Goal: Information Seeking & Learning: Check status

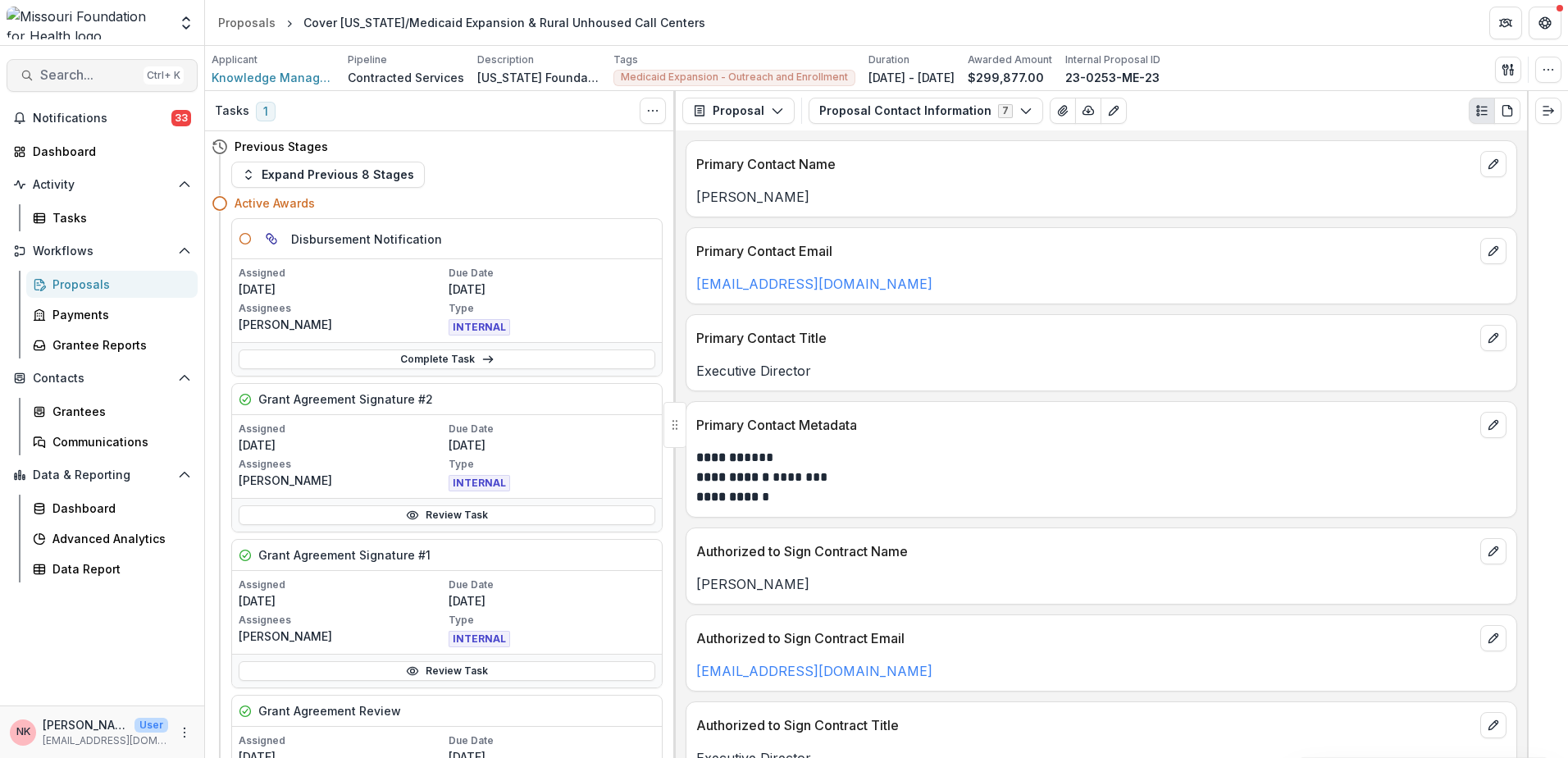
click at [104, 82] on span "Search..." at bounding box center [88, 75] width 97 height 16
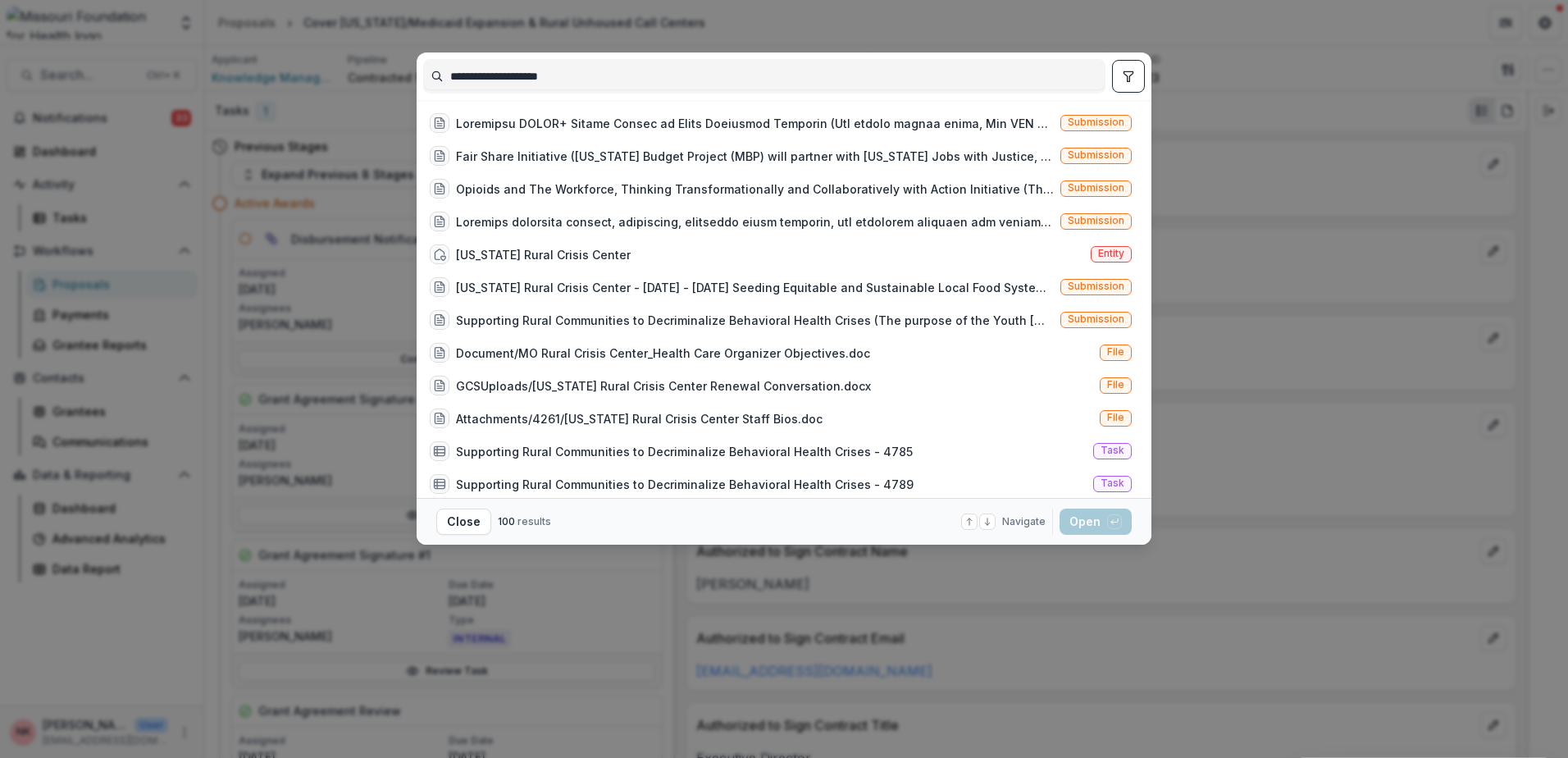
click at [807, 77] on input "**********" at bounding box center [764, 76] width 681 height 27
click at [433, 82] on input "**********" at bounding box center [764, 76] width 681 height 27
click at [432, 75] on input "**********" at bounding box center [764, 76] width 681 height 27
type input "**********"
click at [1129, 72] on icon "toggle filters" at bounding box center [1128, 75] width 9 height 10
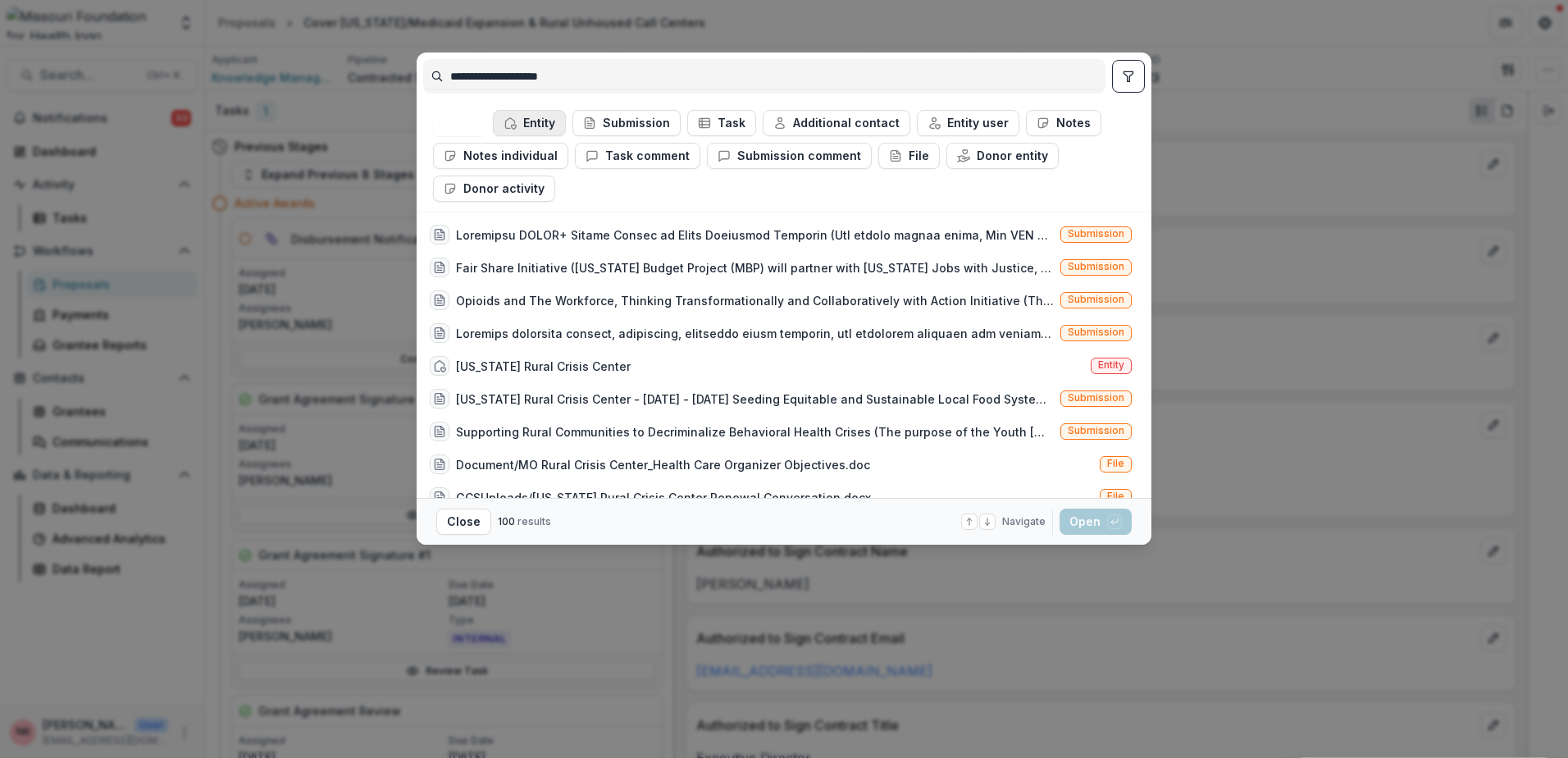
click at [522, 122] on button "Entity" at bounding box center [529, 123] width 73 height 27
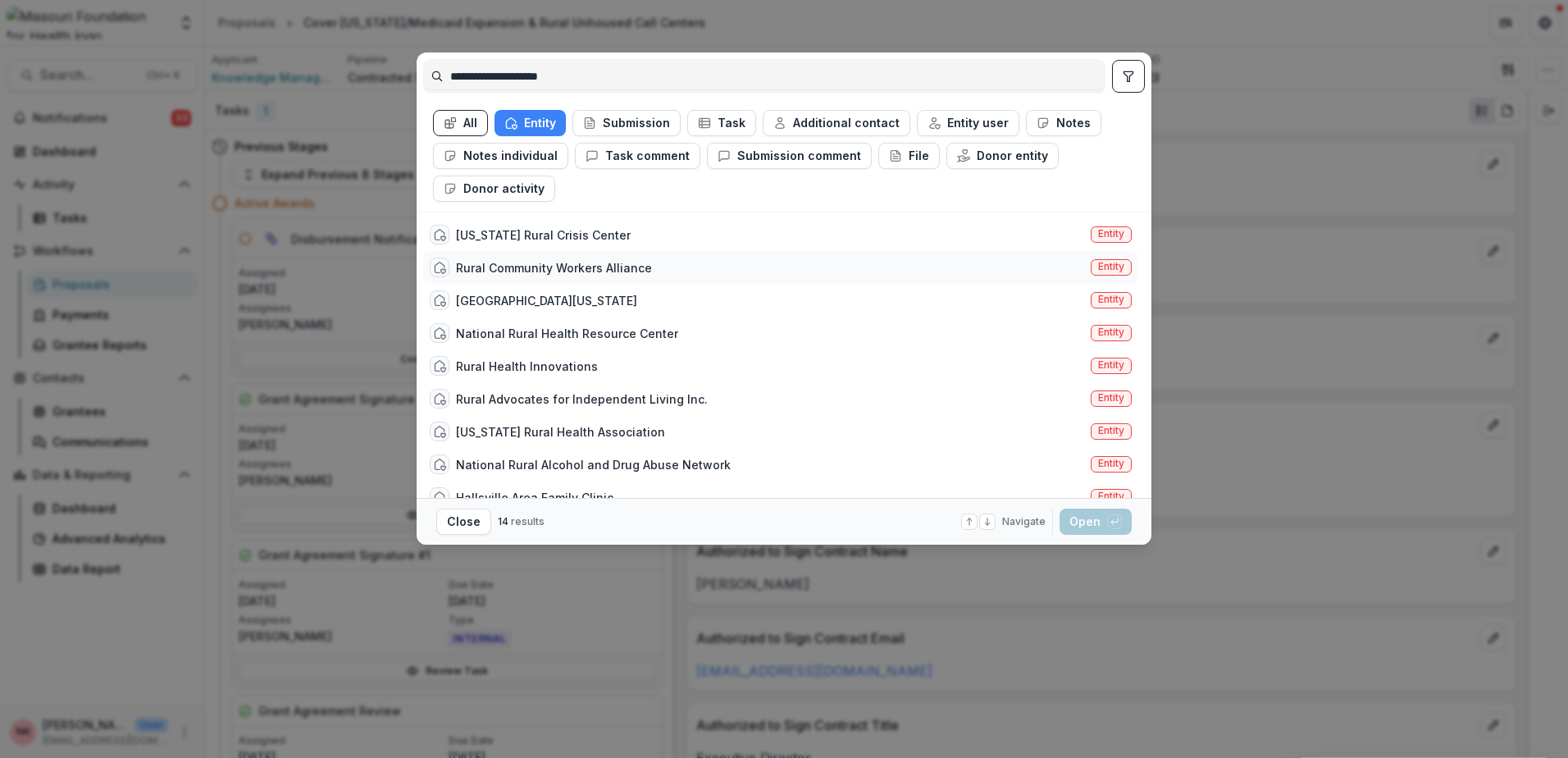
click at [556, 263] on div "Rural Community Workers Alliance" at bounding box center [553, 267] width 196 height 17
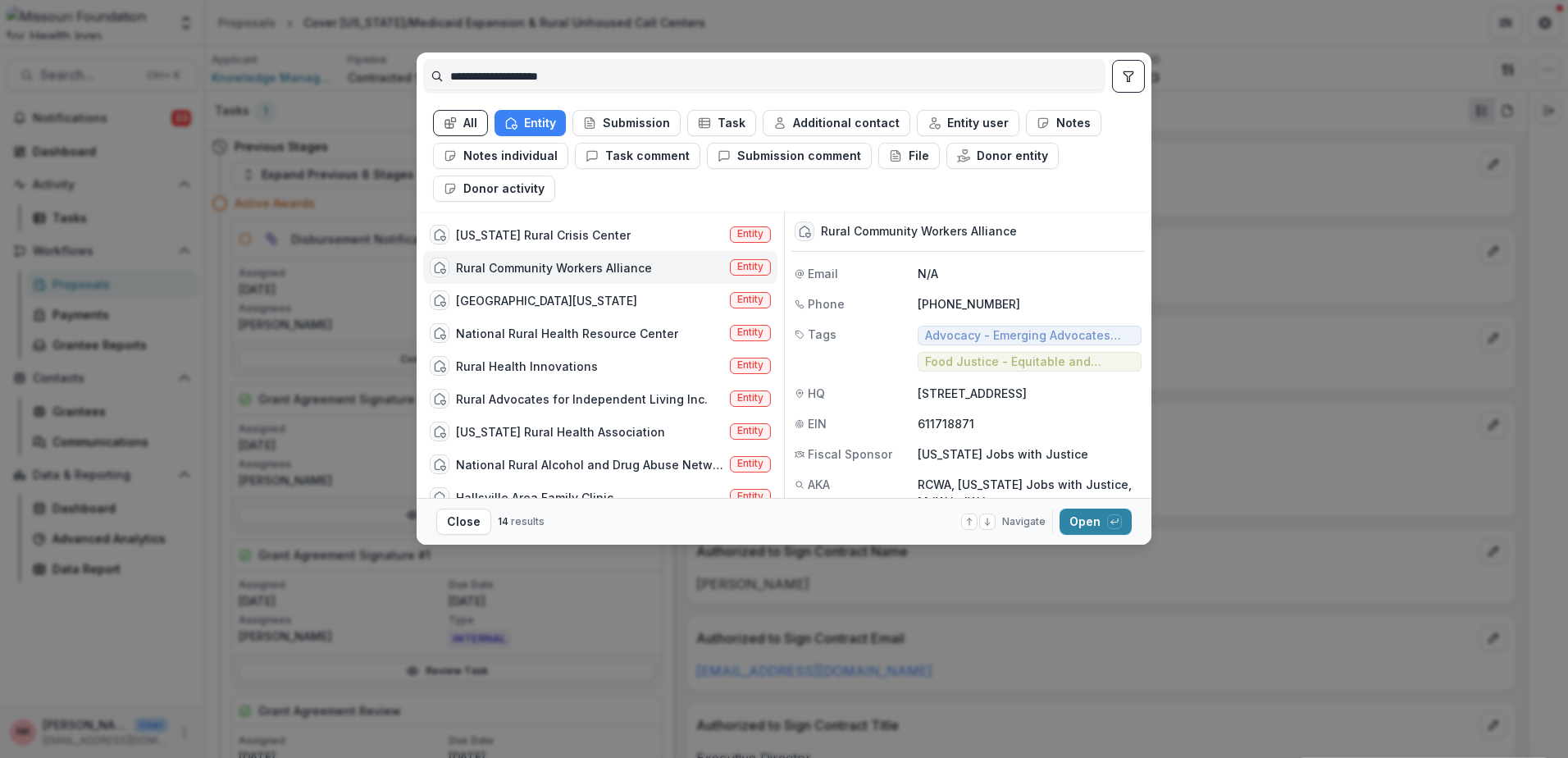
click at [974, 339] on span "Advocacy - Emerging Advocates ([DATE]-[DATE])" at bounding box center [1030, 336] width 209 height 14
click at [1083, 524] on button "Open with enter key" at bounding box center [1095, 522] width 72 height 27
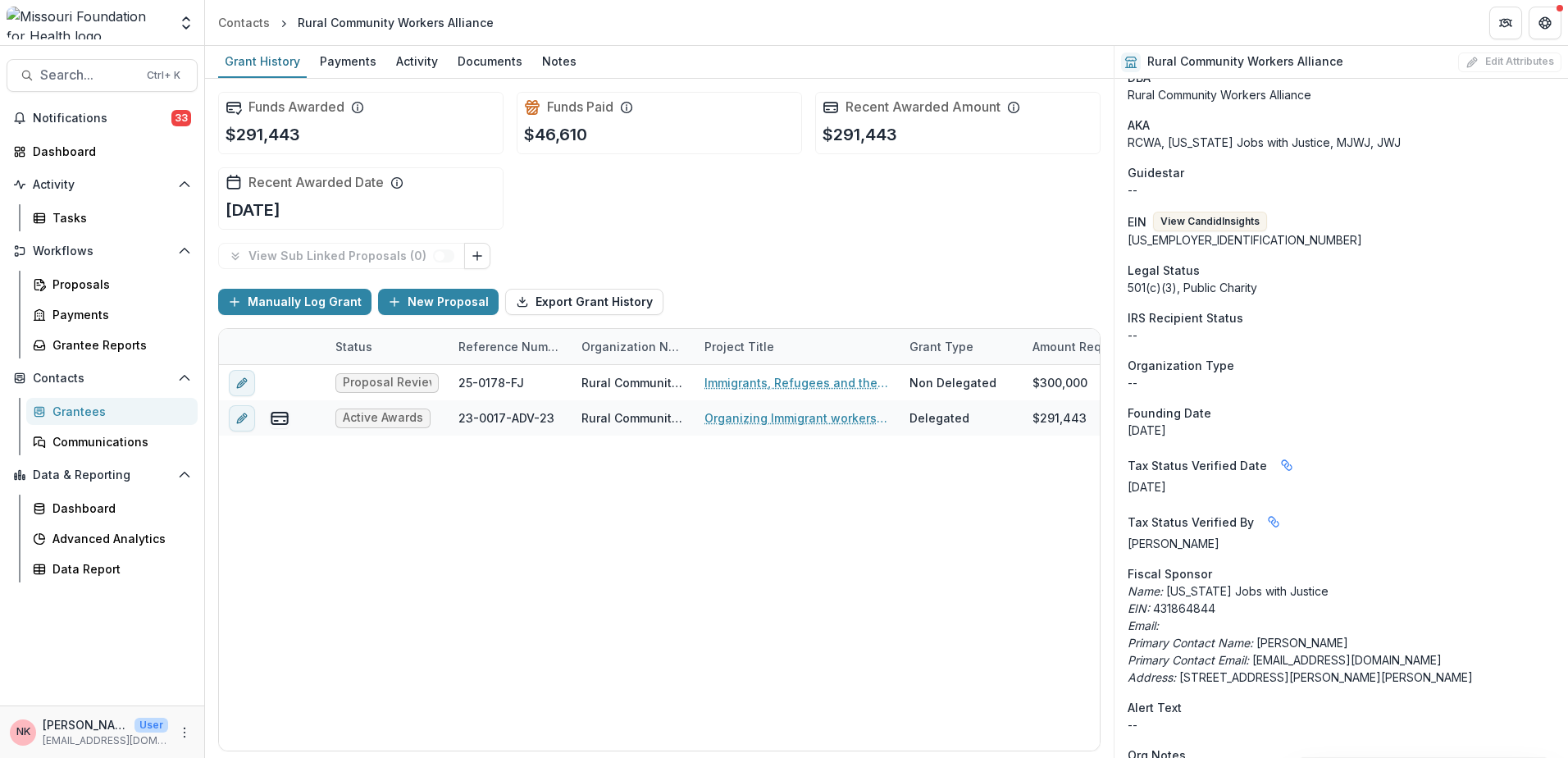
scroll to position [82, 0]
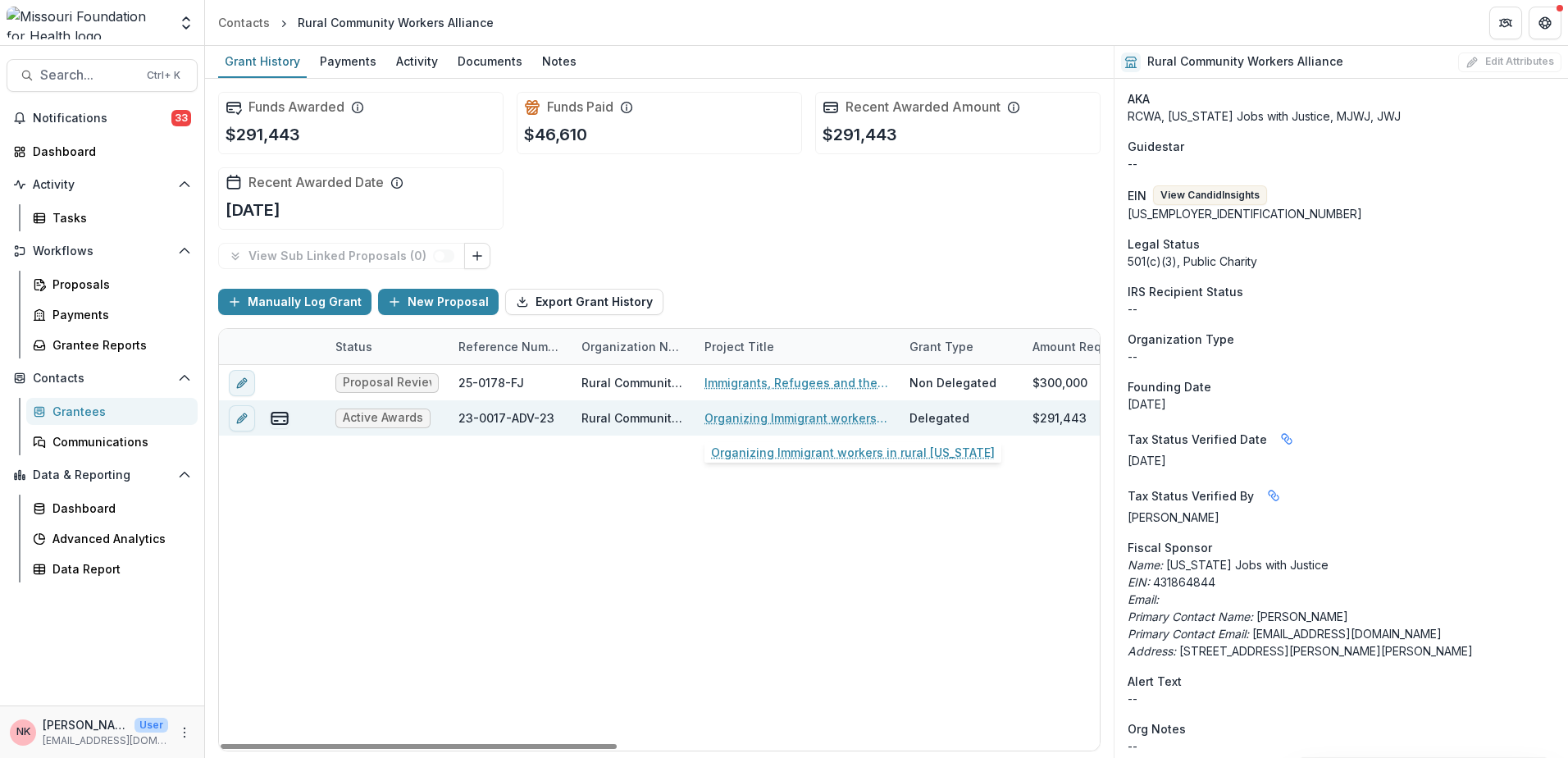
click at [745, 418] on link "Organizing Immigrant workers in rural [US_STATE]" at bounding box center [797, 418] width 185 height 17
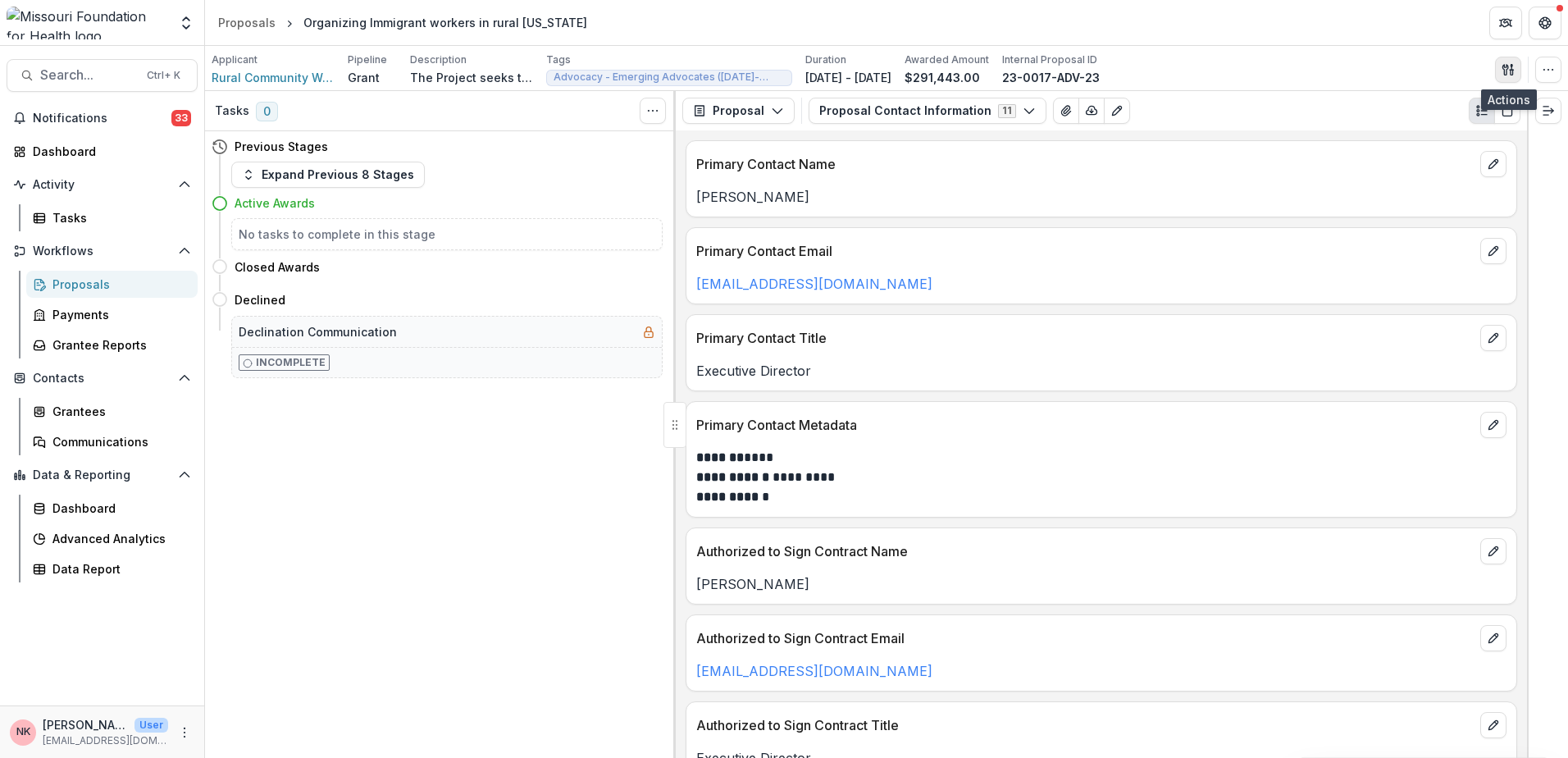
click at [1508, 69] on icon "button" at bounding box center [1505, 69] width 5 height 11
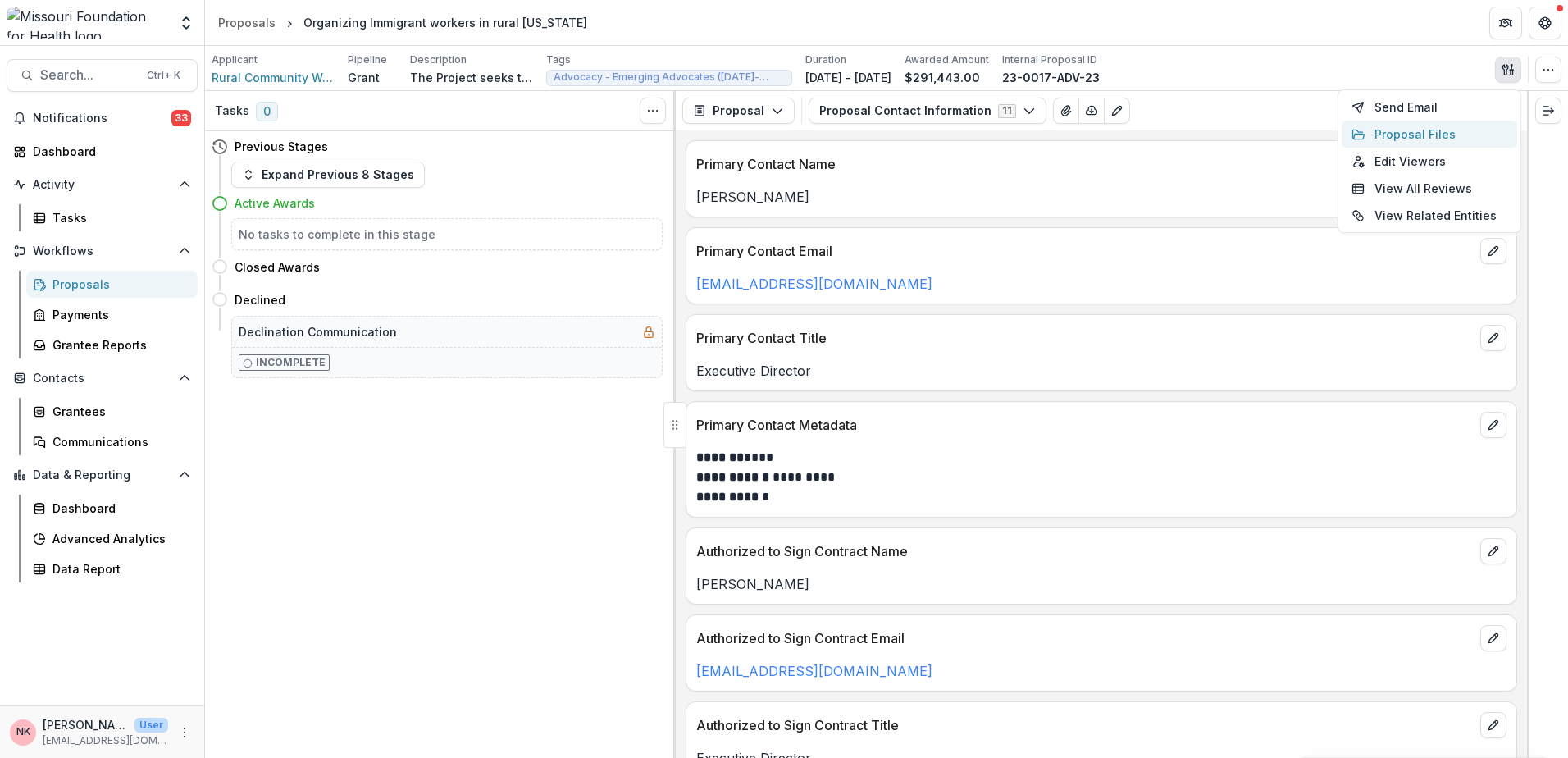
click at [1400, 139] on button "Proposal Files" at bounding box center [1430, 134] width 176 height 27
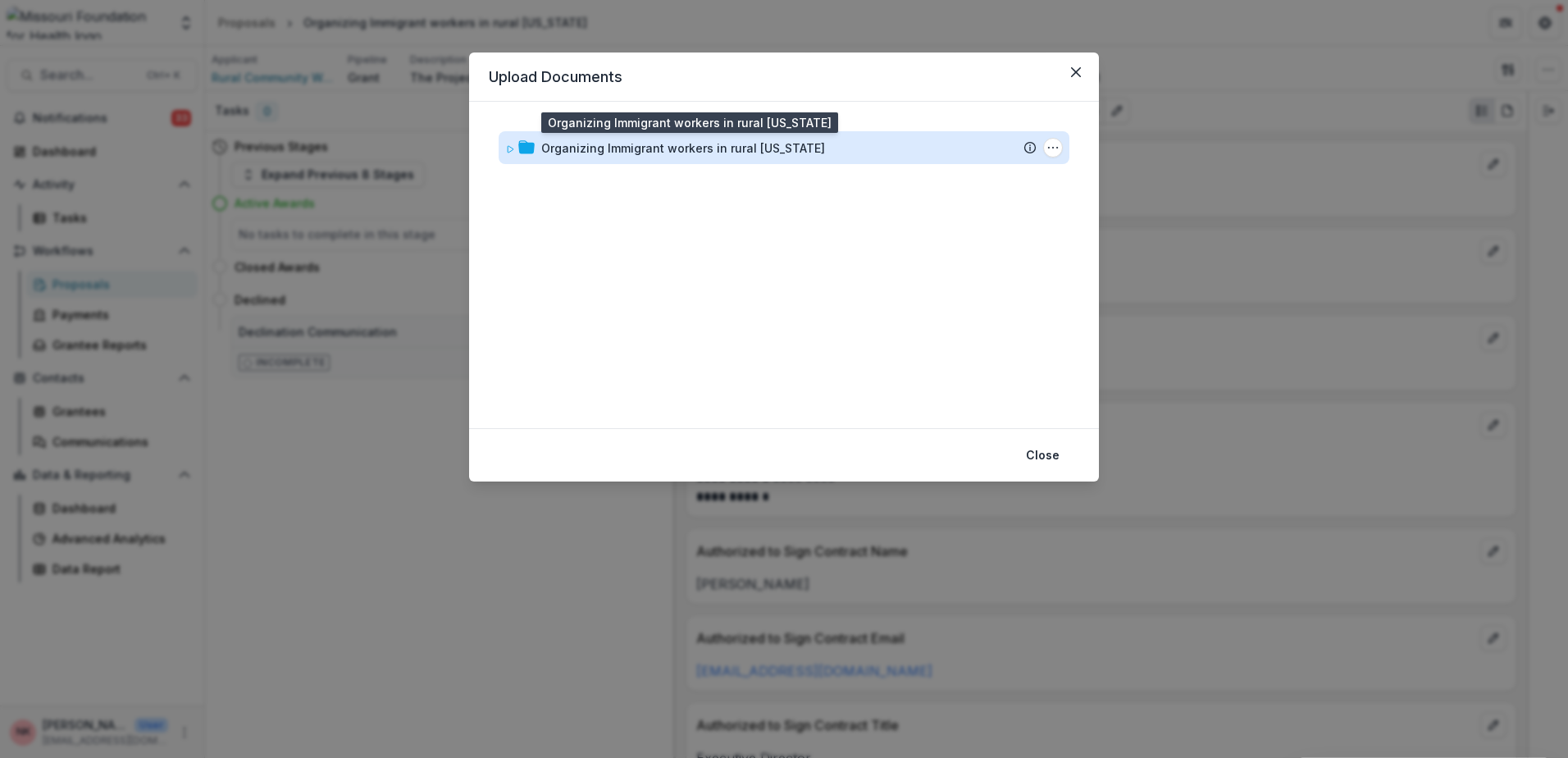
click at [620, 152] on div "Organizing Immigrant workers in rural [US_STATE]" at bounding box center [683, 147] width 284 height 17
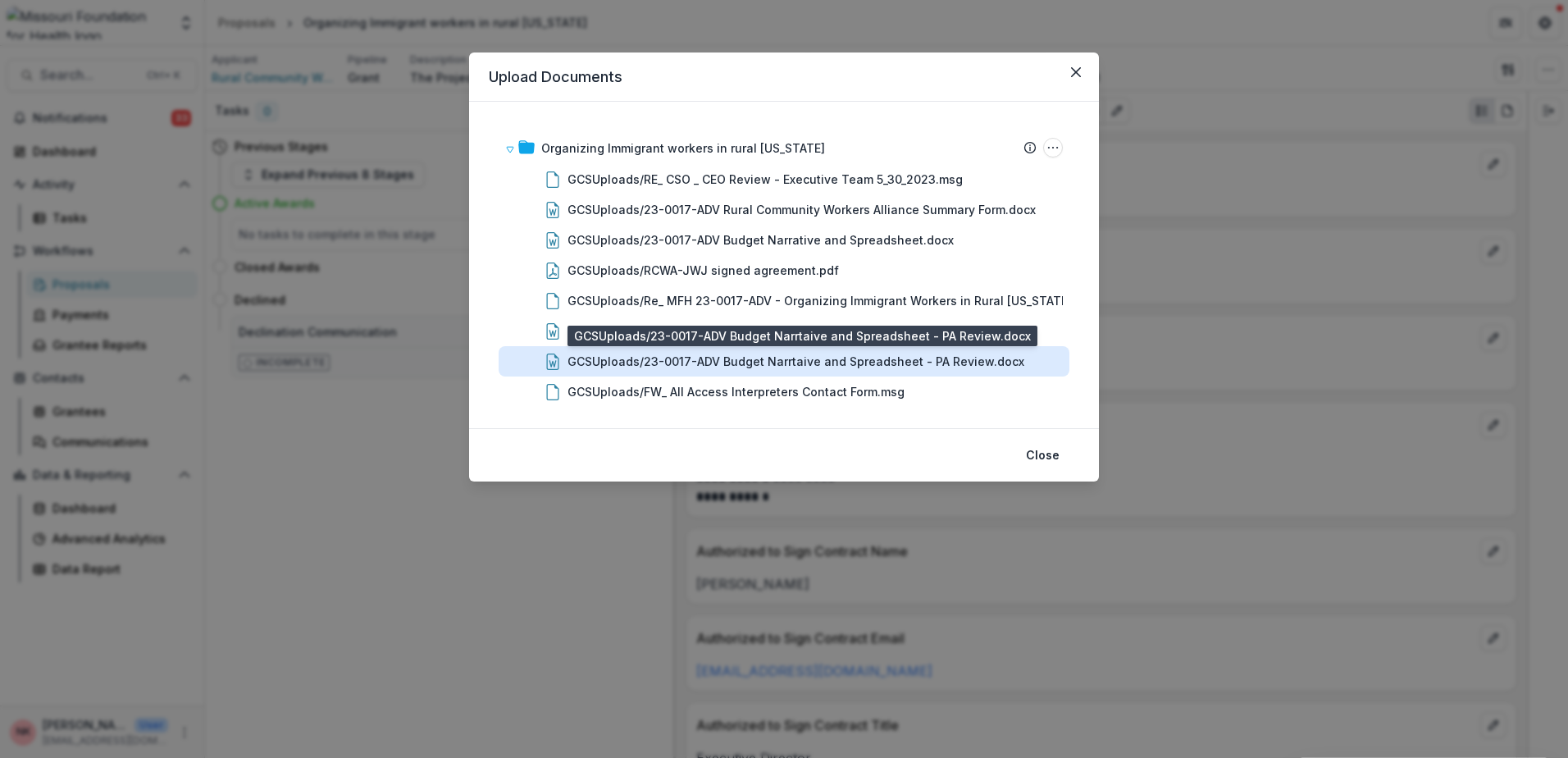
click at [647, 360] on div "GCSUploads/23-0017-ADV Budget Narrtaive and Spreadsheet - PA Review.docx" at bounding box center [795, 361] width 456 height 17
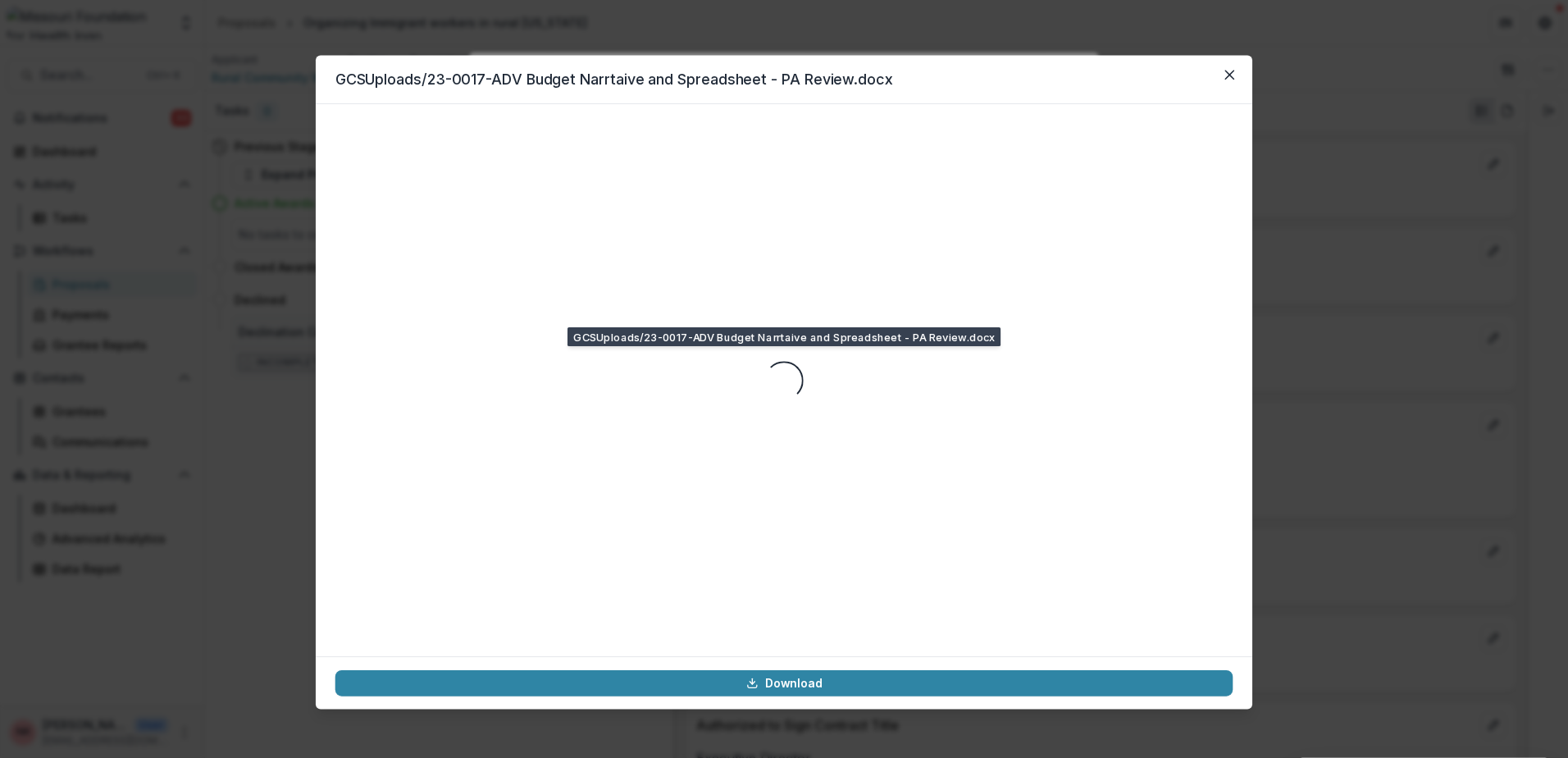
click at [647, 360] on div "Loading..." at bounding box center [784, 380] width 898 height 513
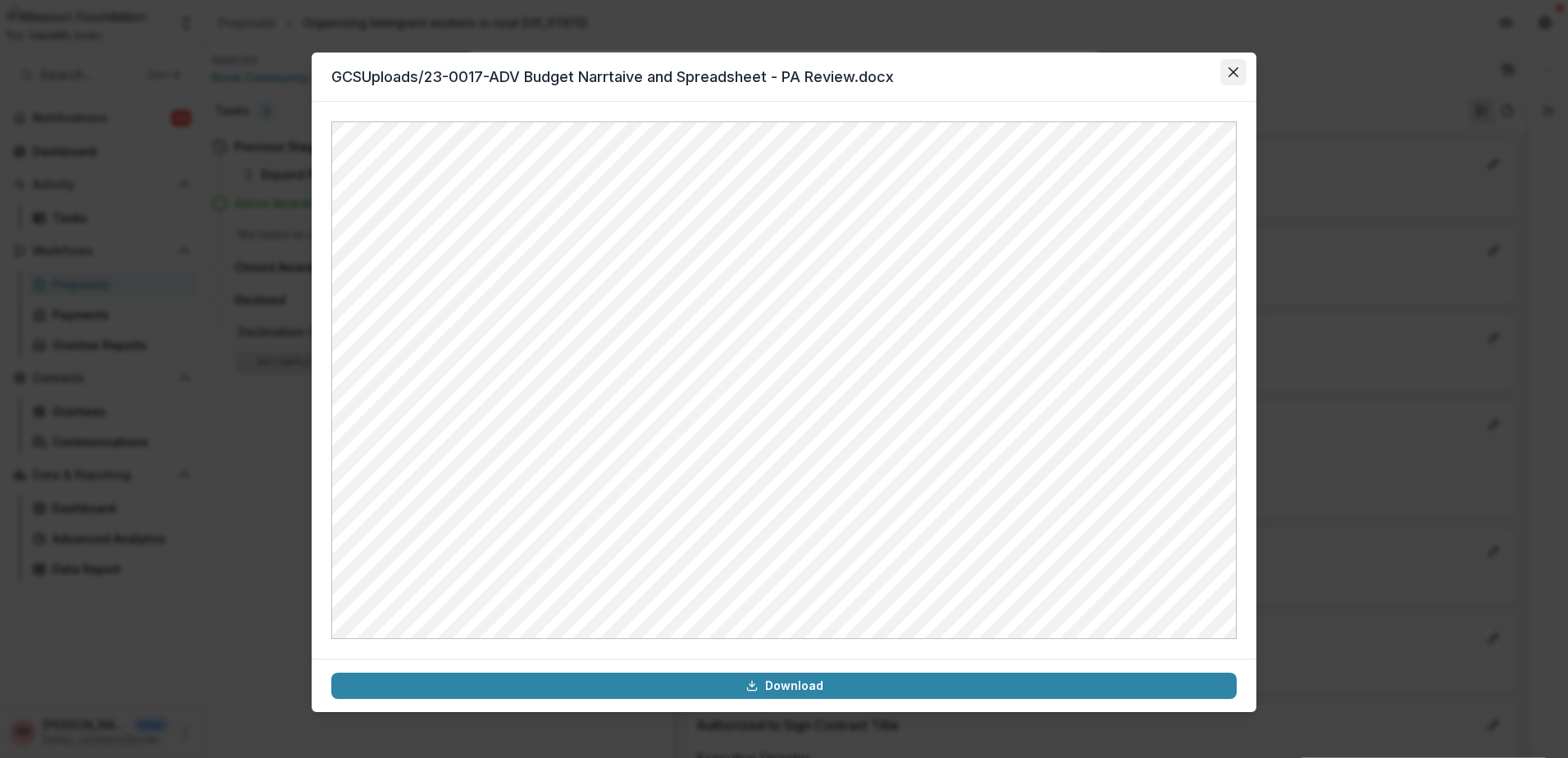
click at [1230, 71] on icon "Close" at bounding box center [1233, 72] width 10 height 10
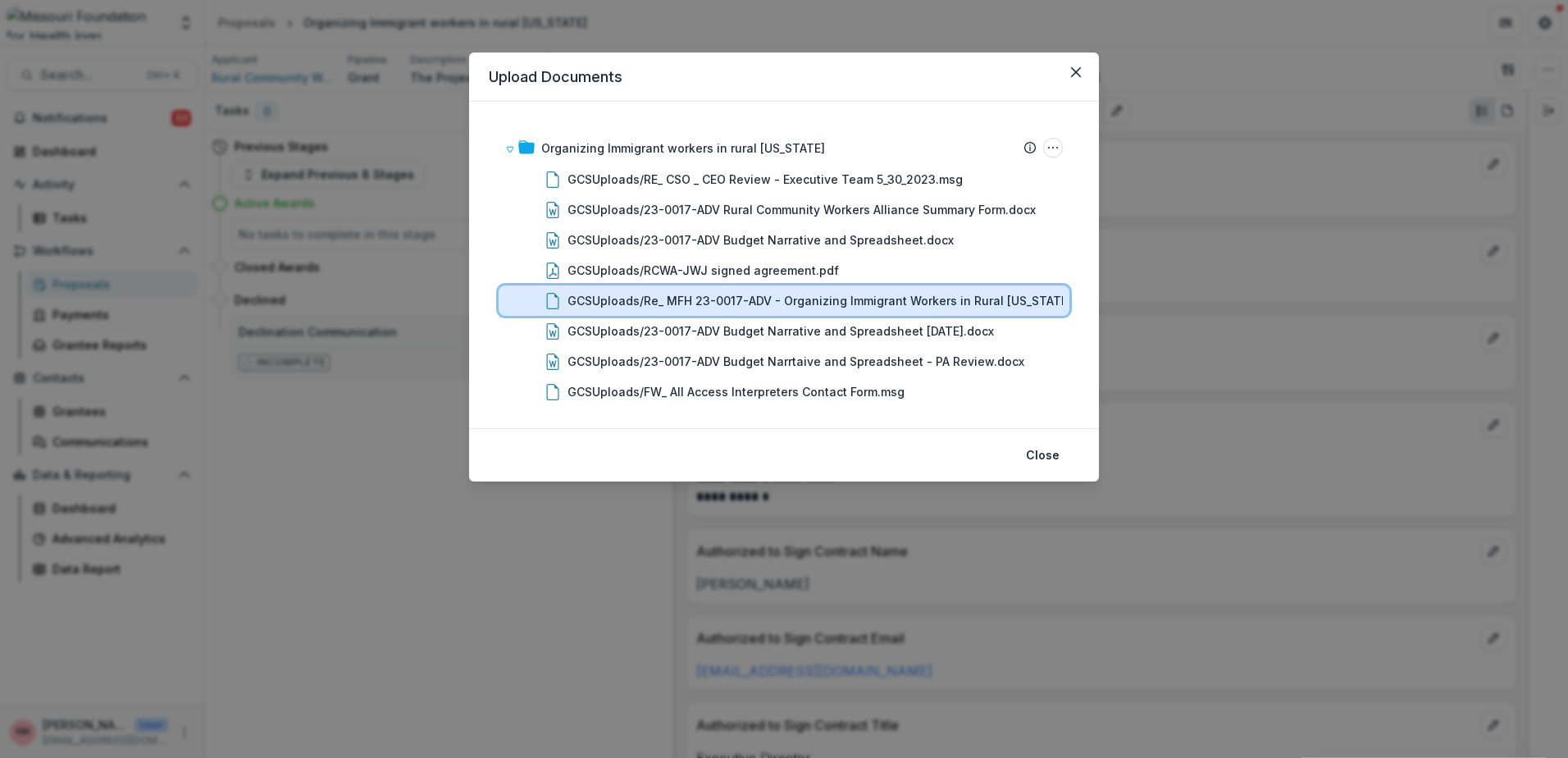
click at [753, 311] on div "GCSUploads/Re_ MFH 23-0017-ADV - Organizing Immigrant Workers in Rural [US_STAT…" at bounding box center [784, 301] width 571 height 30
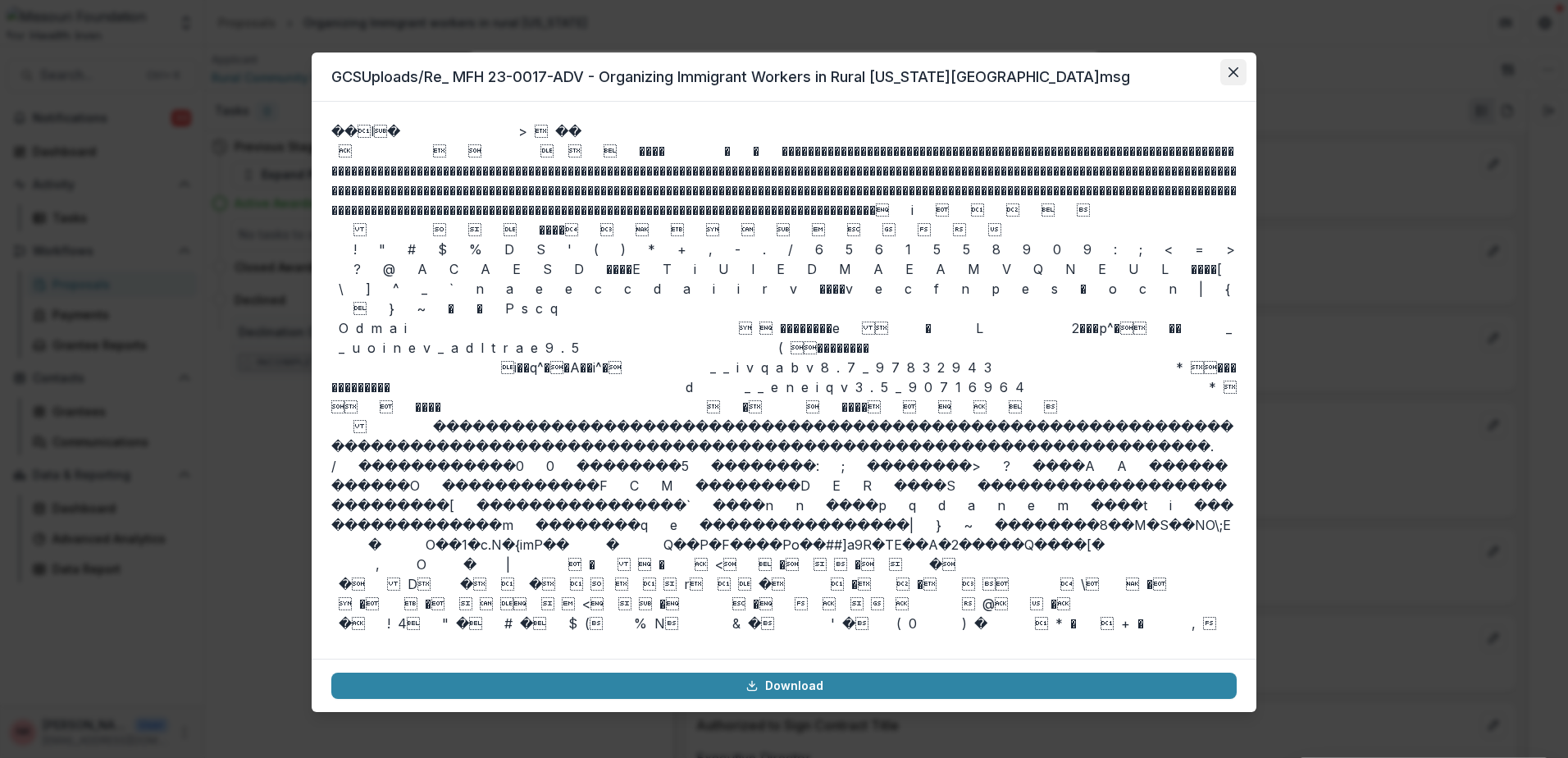
click at [1236, 72] on icon "Close" at bounding box center [1233, 72] width 10 height 10
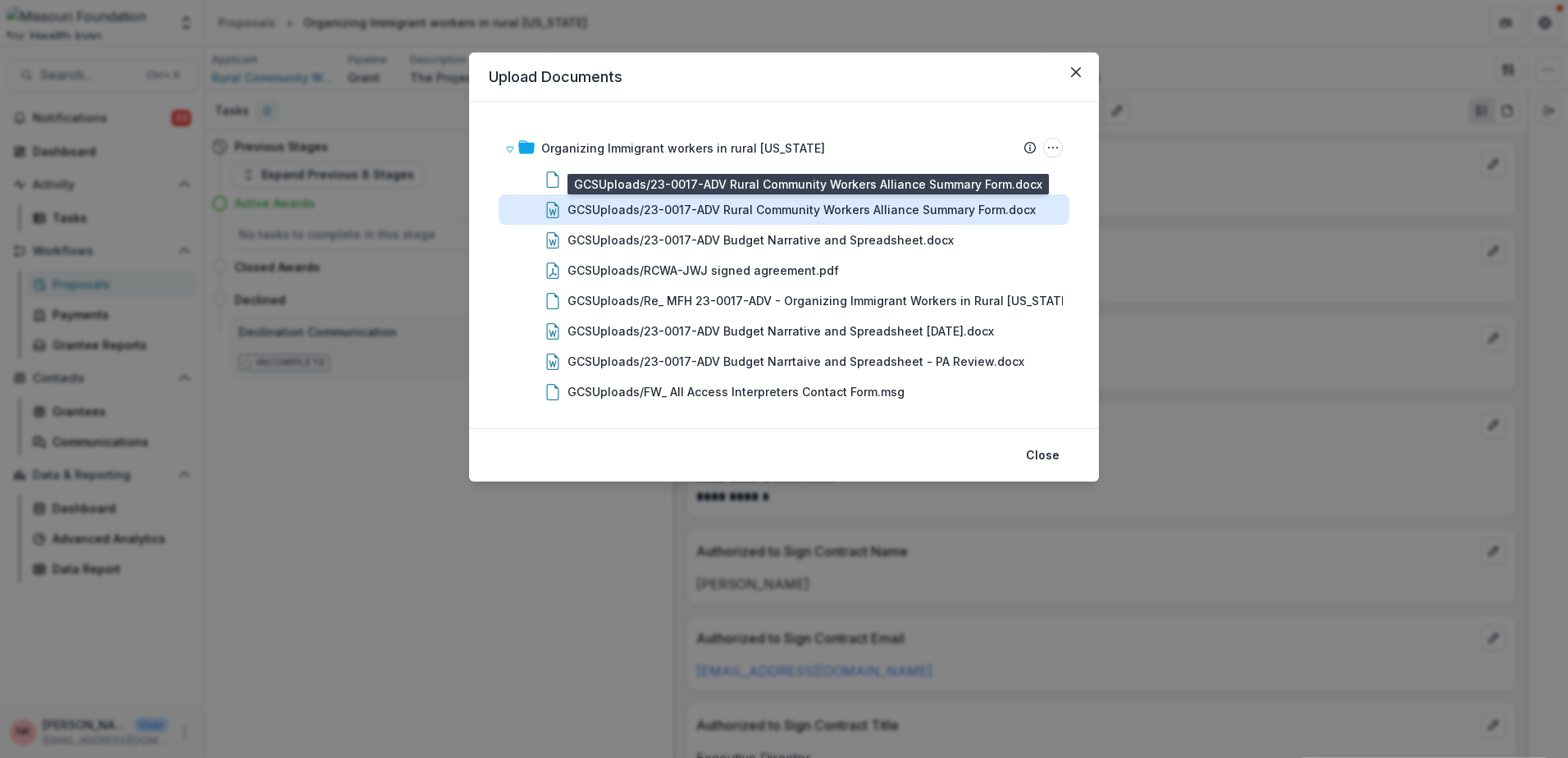
click at [688, 208] on div "GCSUploads/23-0017-ADV Rural Community Workers Alliance Summary Form.docx" at bounding box center [801, 209] width 468 height 17
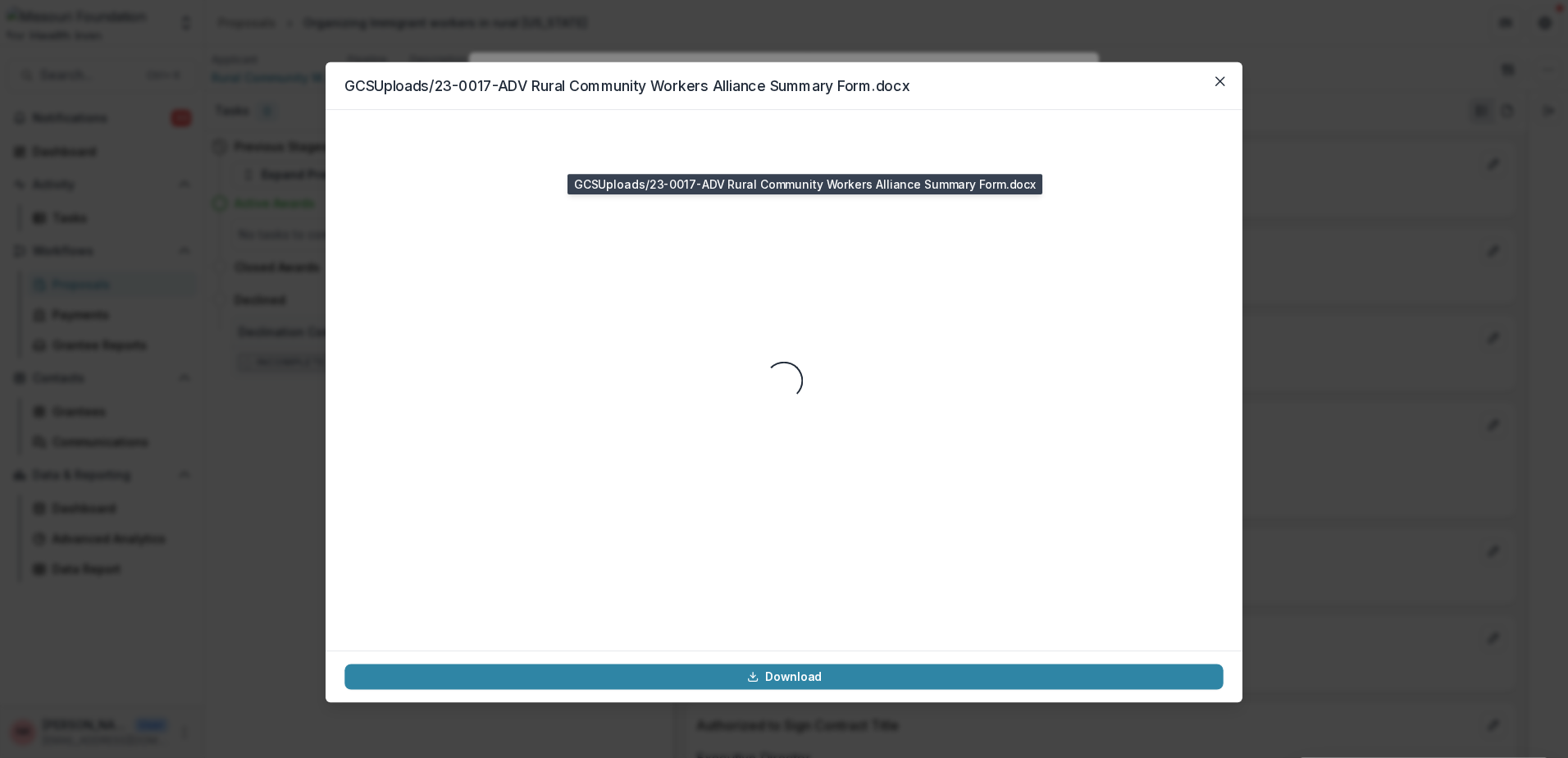
click at [688, 208] on div "Loading..." at bounding box center [784, 379] width 878 height 502
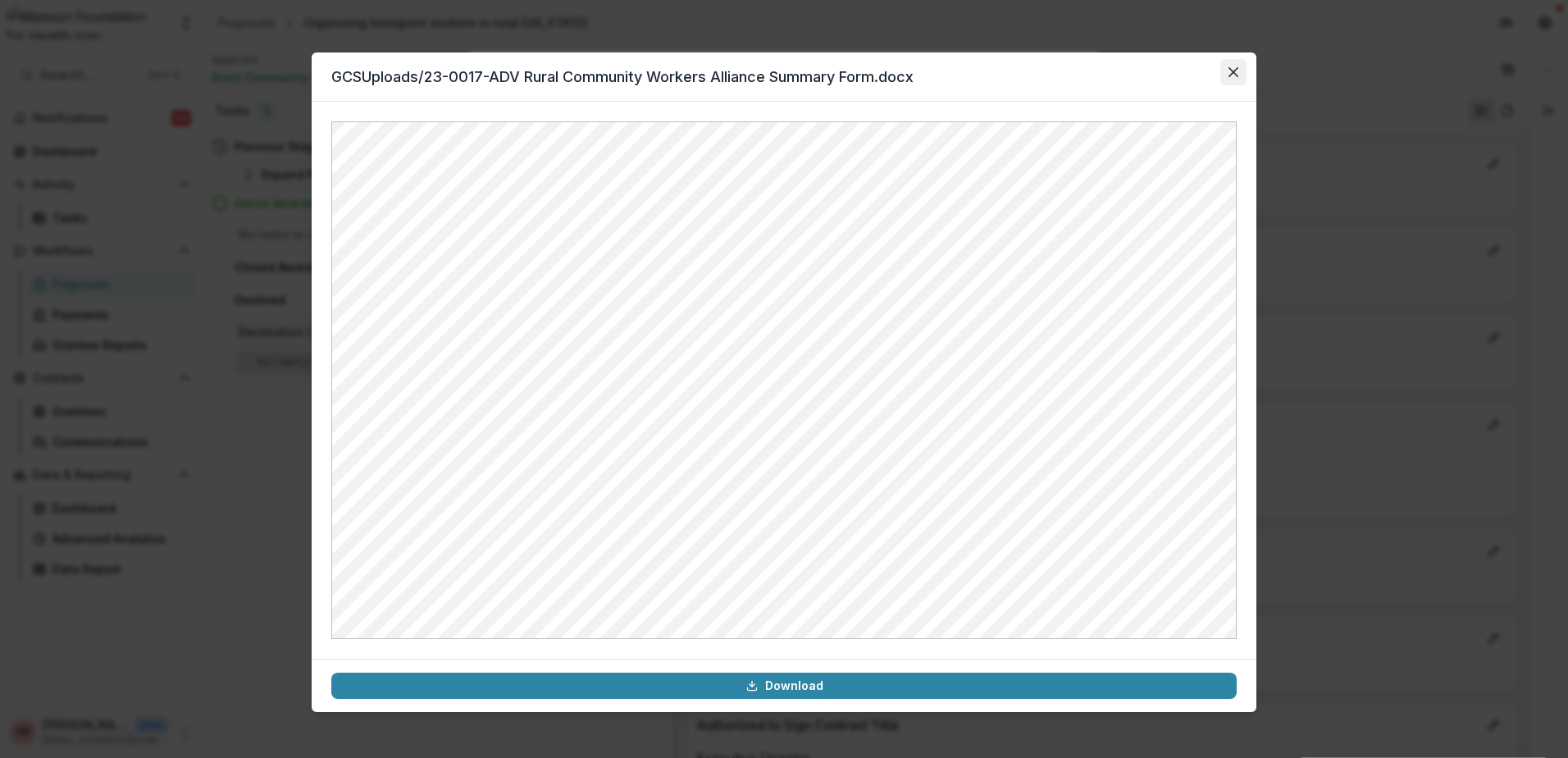
click at [1229, 72] on icon "Close" at bounding box center [1233, 72] width 10 height 10
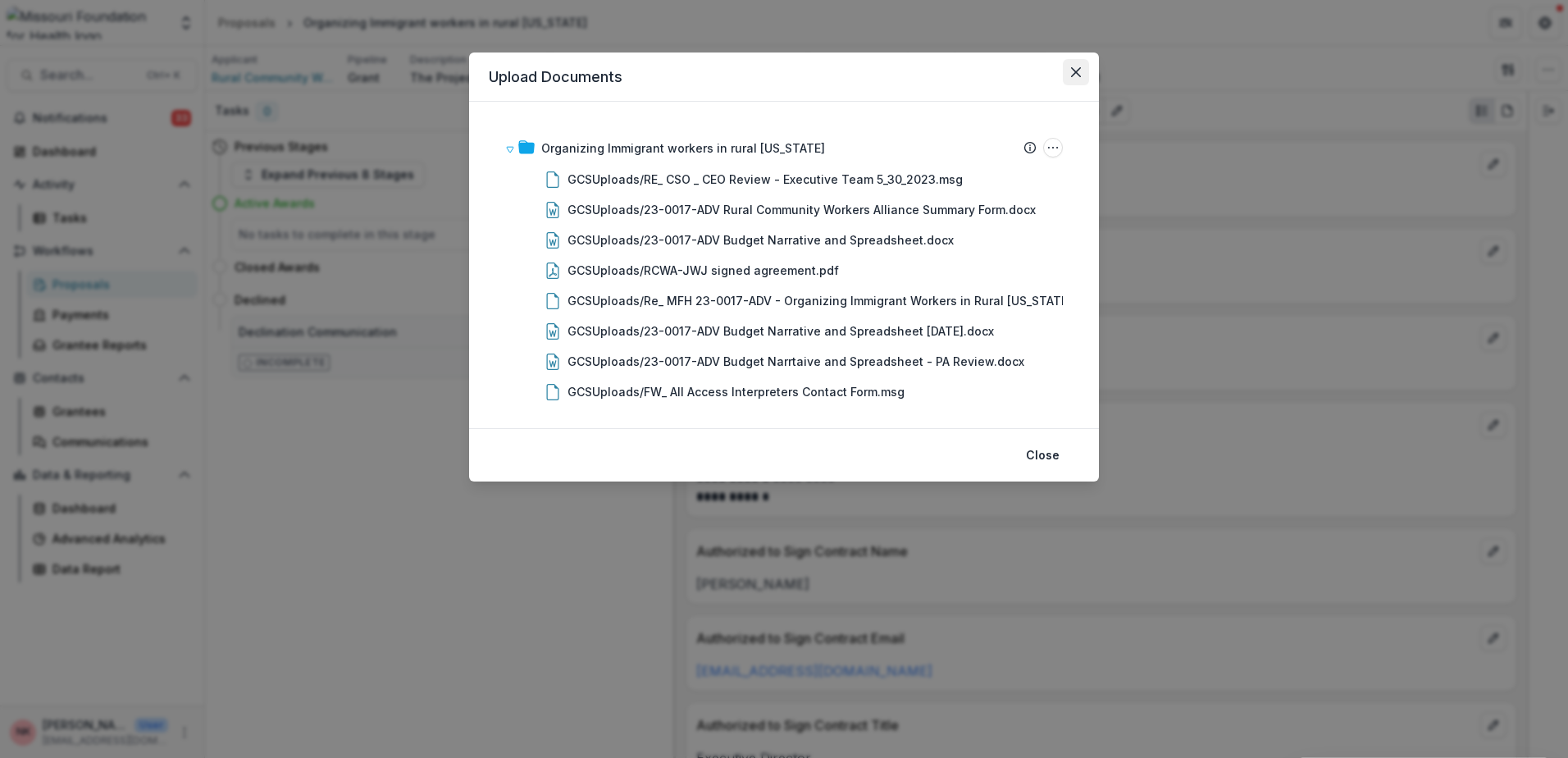
click at [1076, 73] on icon "Close" at bounding box center [1075, 72] width 10 height 10
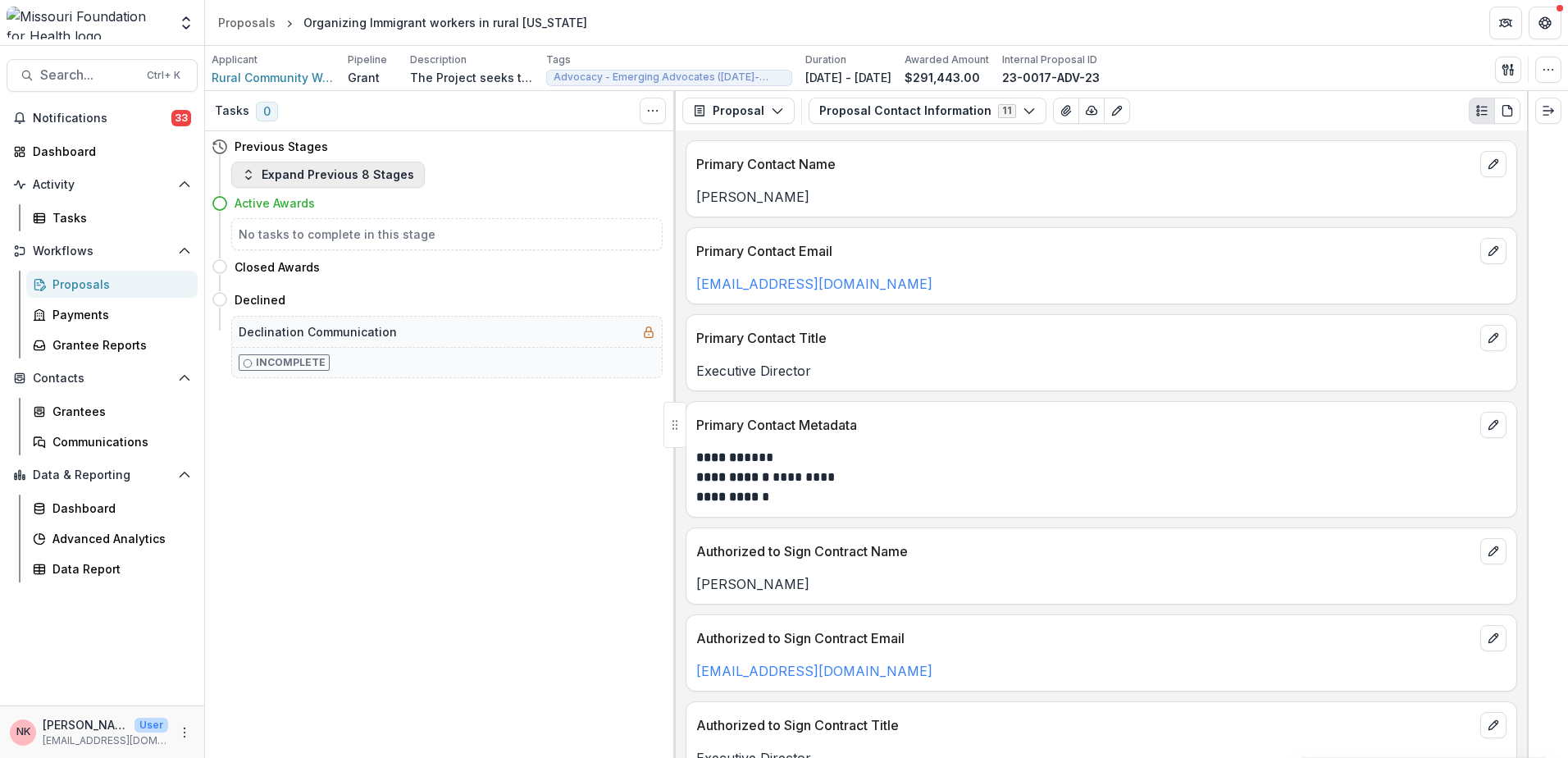
click at [323, 172] on button "Expand Previous 8 Stages" at bounding box center [328, 175] width 193 height 27
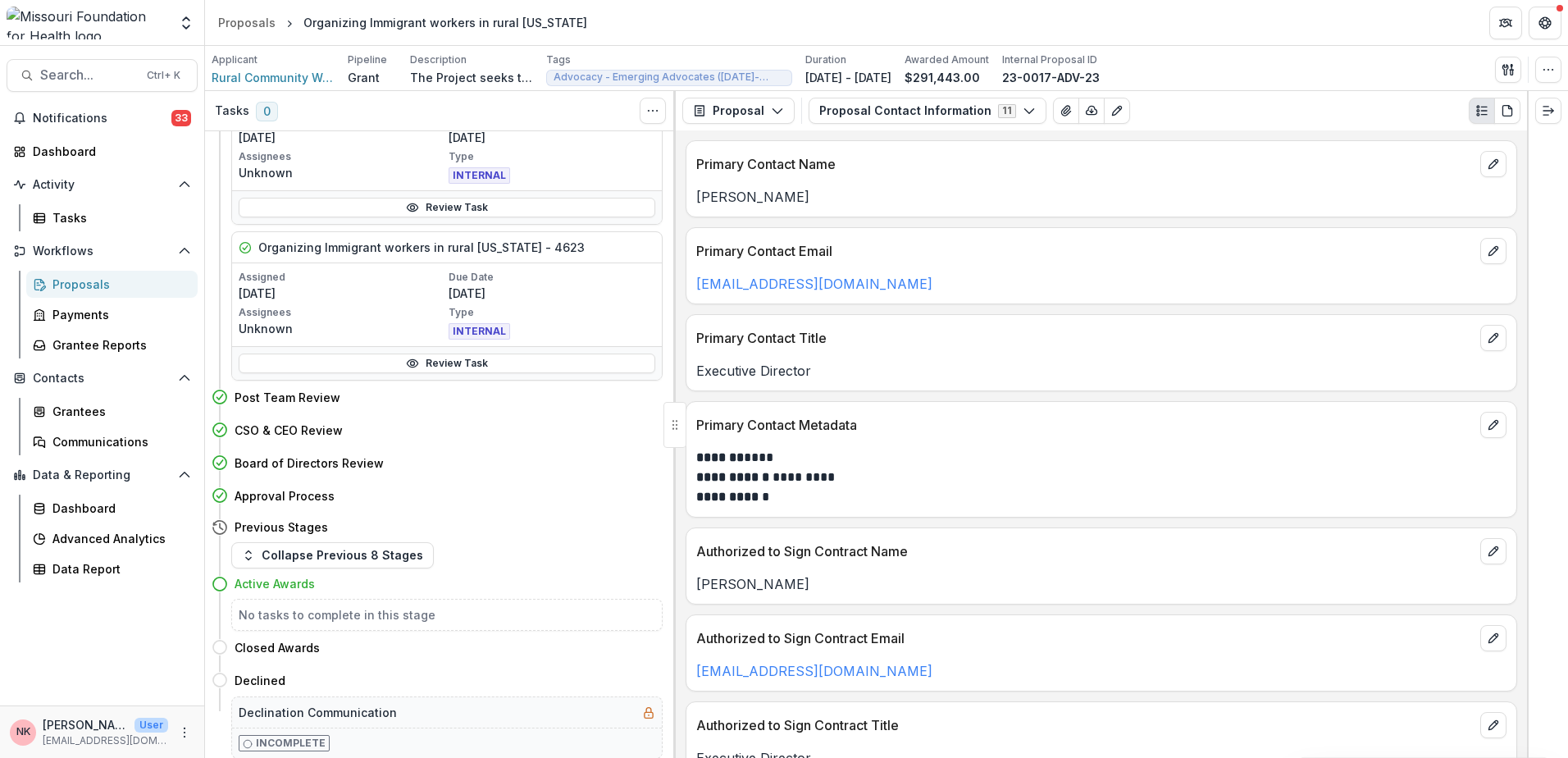
scroll to position [344, 0]
click at [86, 307] on div "Payments" at bounding box center [118, 314] width 132 height 17
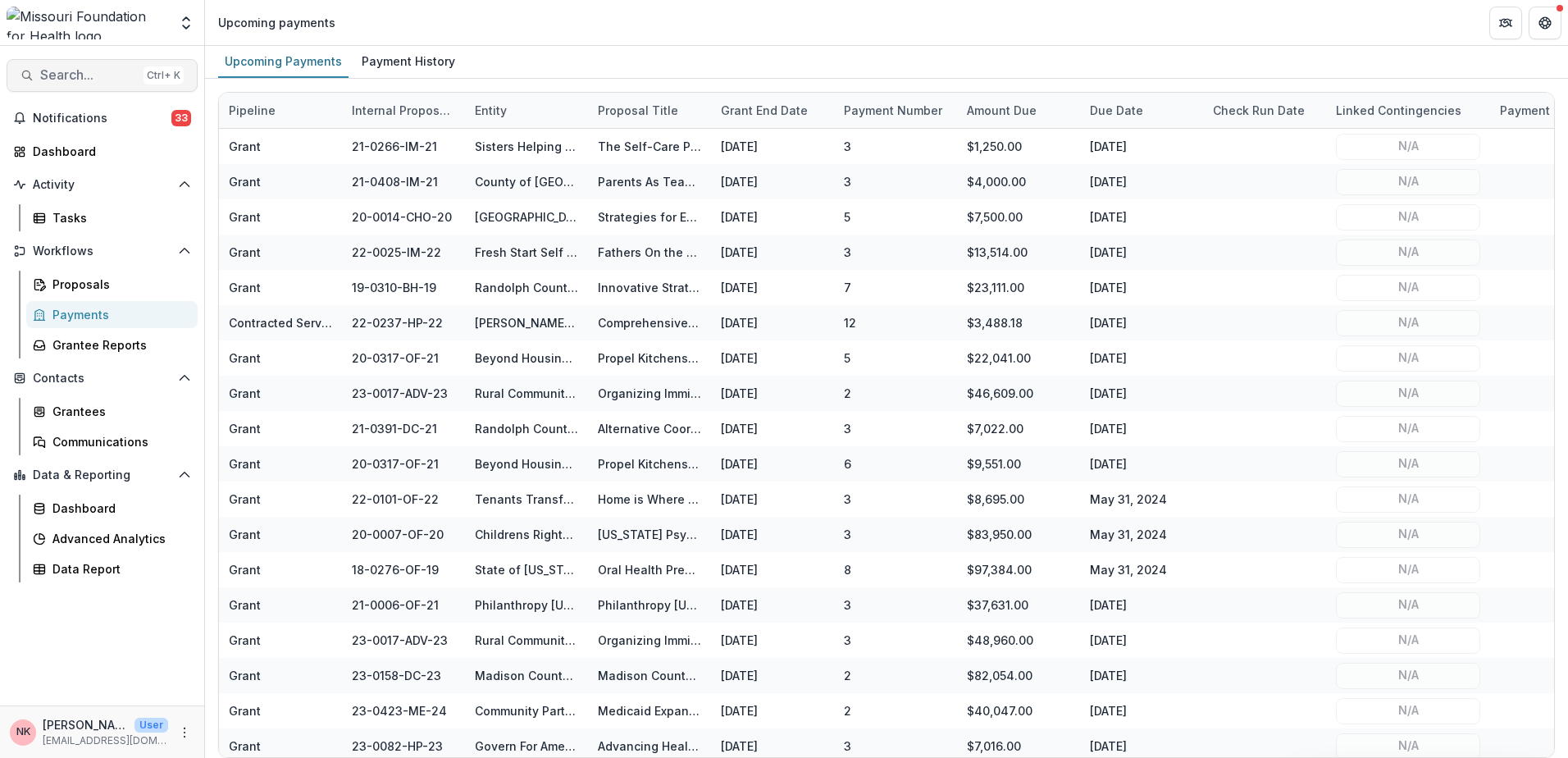
click at [110, 72] on span "Search..." at bounding box center [88, 75] width 97 height 16
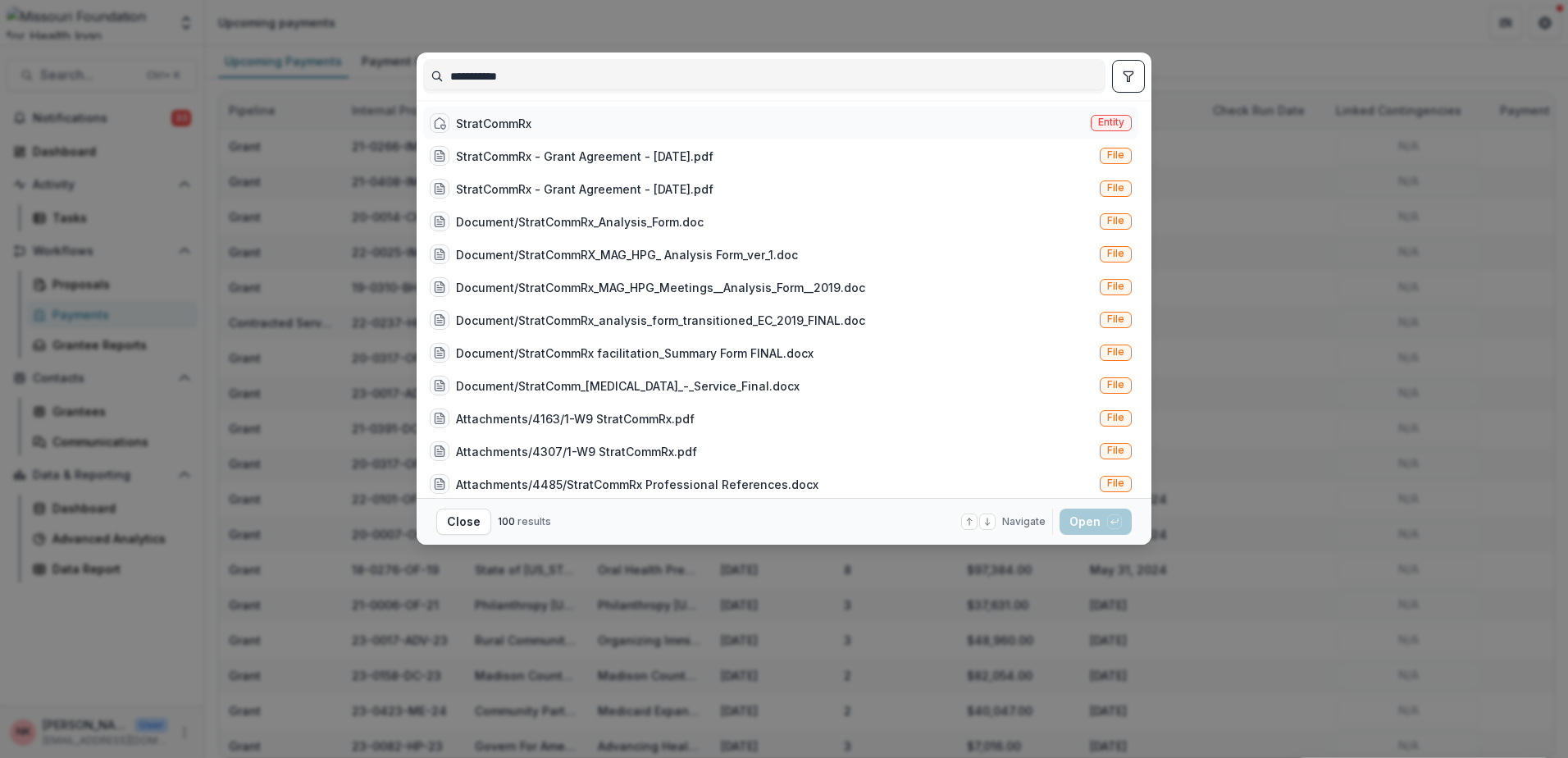
type input "**********"
click at [1099, 123] on span "Entity" at bounding box center [1112, 121] width 27 height 12
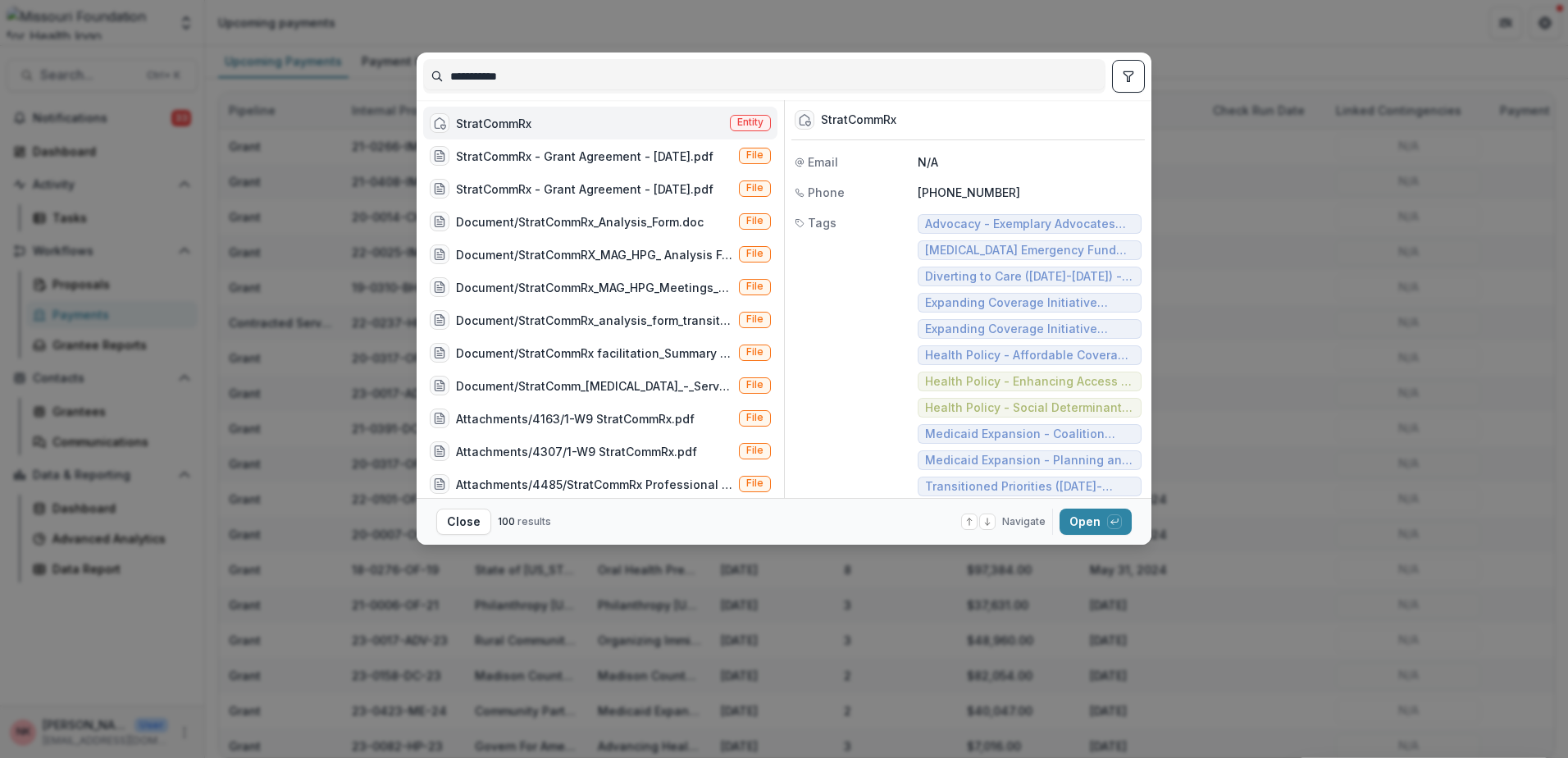
click at [737, 118] on span "Entity" at bounding box center [751, 121] width 27 height 12
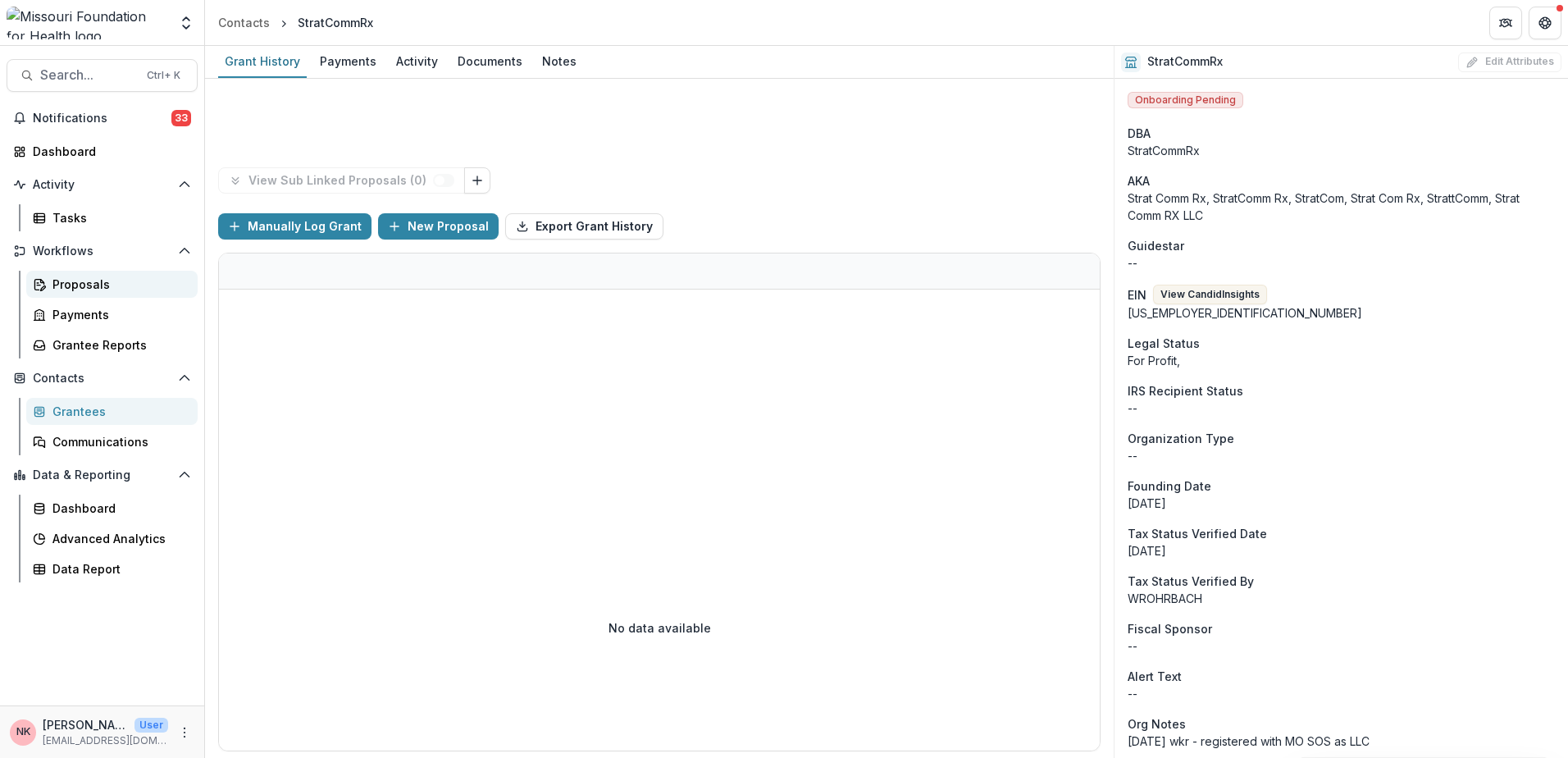
click at [82, 280] on div "Proposals" at bounding box center [118, 284] width 132 height 17
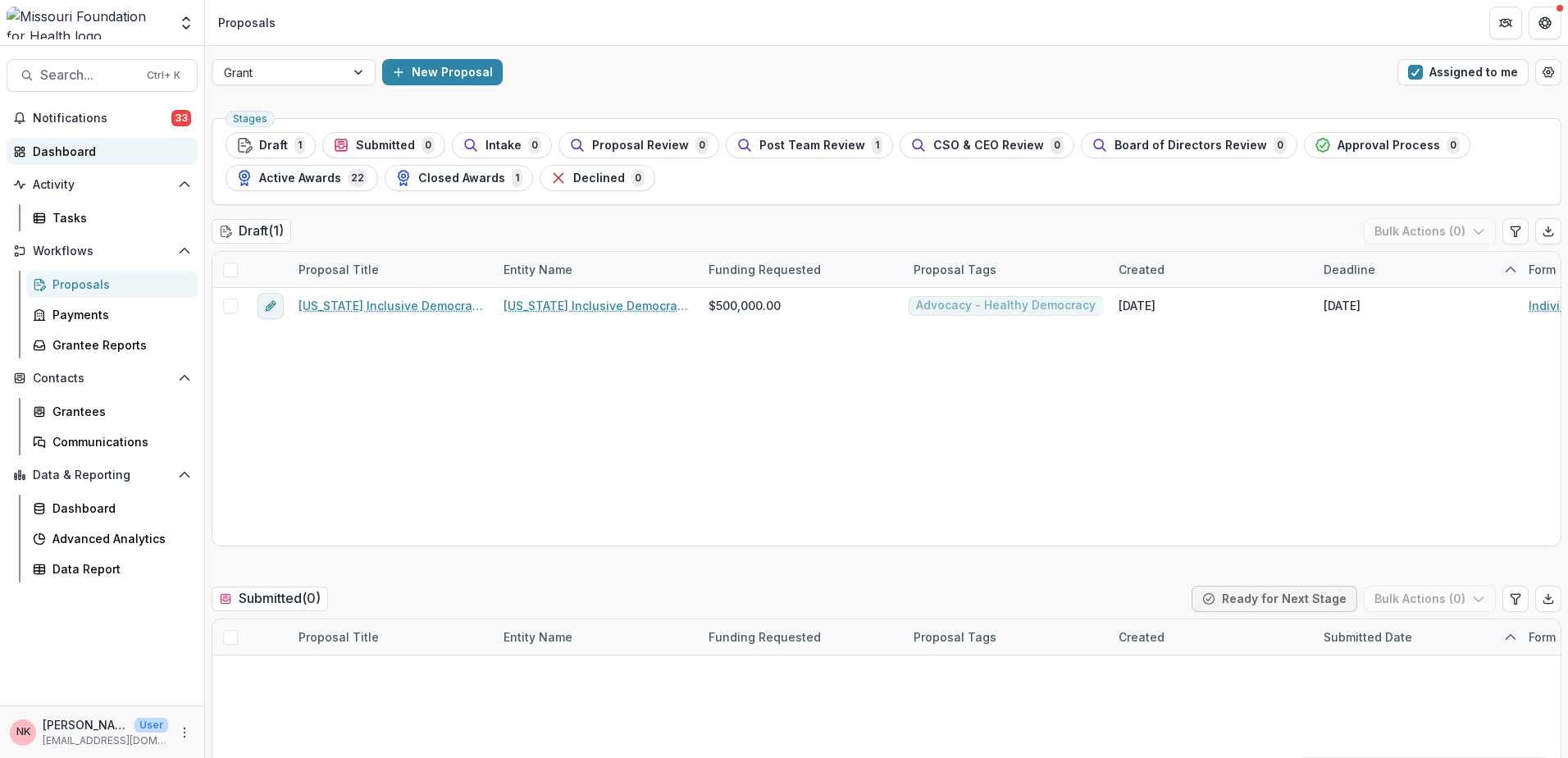
click at [76, 140] on link "Dashboard" at bounding box center [102, 151] width 191 height 27
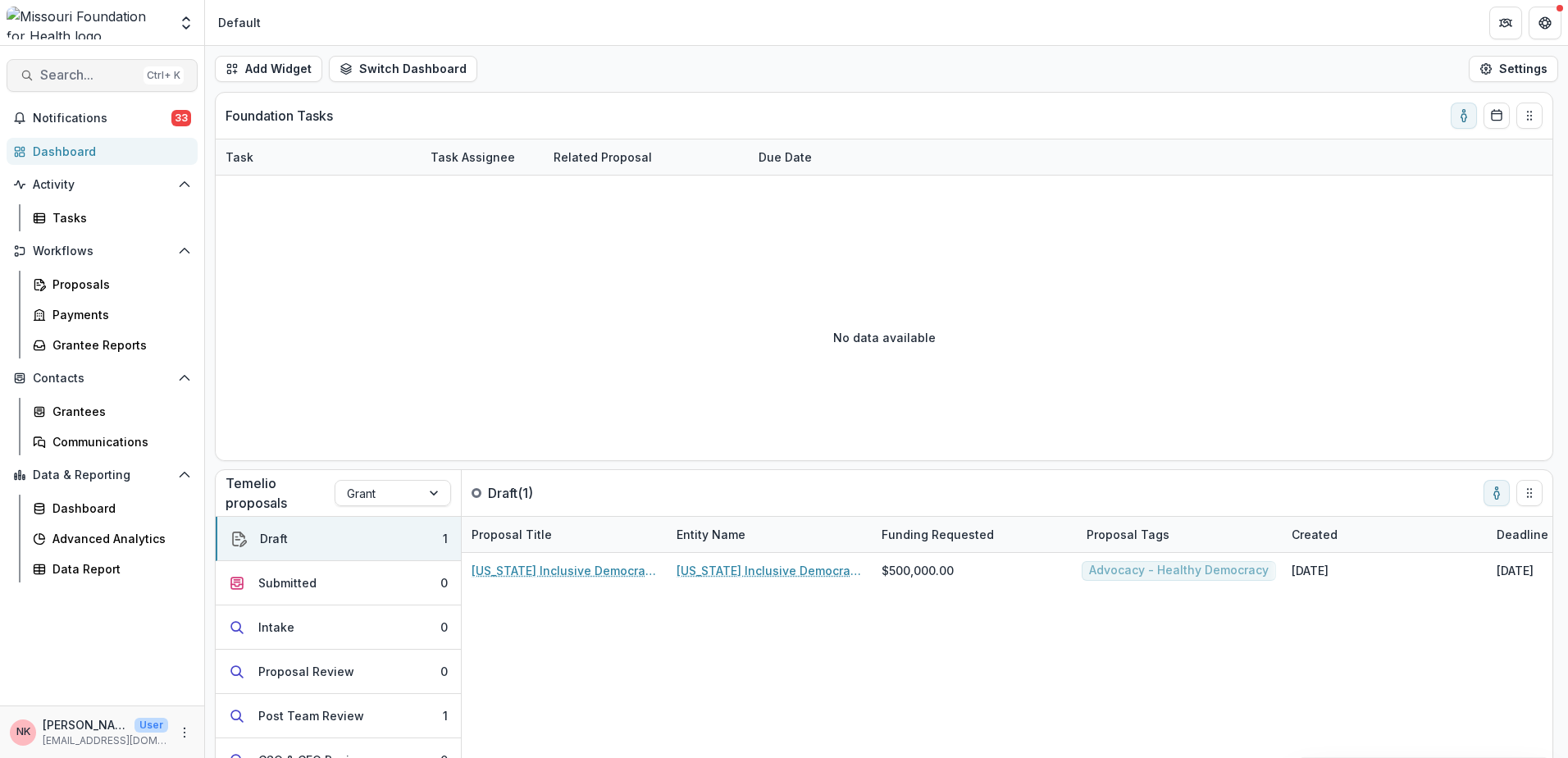
click at [89, 74] on span "Search..." at bounding box center [88, 75] width 97 height 16
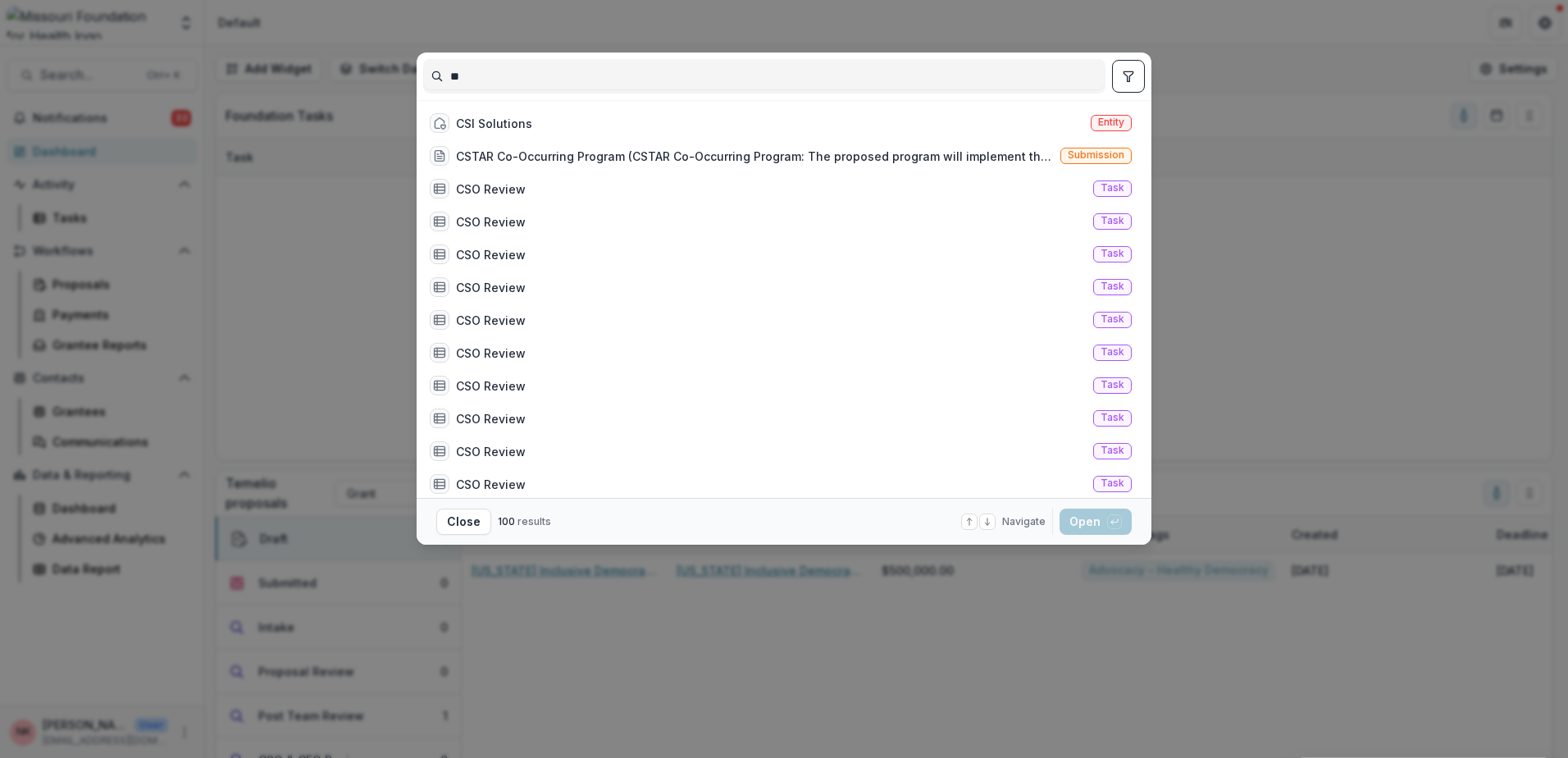
type input "**"
